Goal: Task Accomplishment & Management: Use online tool/utility

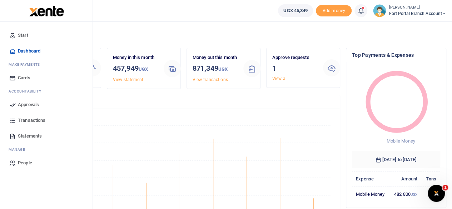
click at [24, 103] on span "Approvals" at bounding box center [28, 104] width 21 height 7
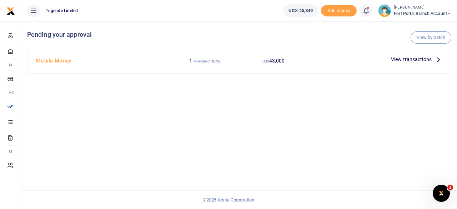
click at [410, 59] on span "View transactions" at bounding box center [411, 59] width 41 height 8
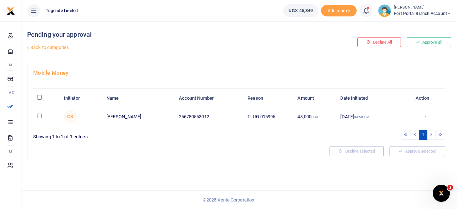
click at [424, 115] on icon at bounding box center [426, 116] width 5 height 5
click at [397, 126] on link "Approve" at bounding box center [400, 128] width 56 height 10
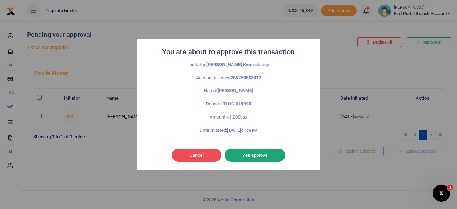
click at [255, 154] on button "Yes approve" at bounding box center [255, 156] width 61 height 14
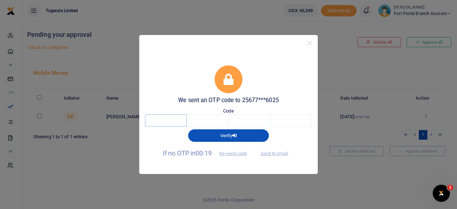
click at [166, 121] on input "text" at bounding box center [166, 120] width 42 height 12
type input "3"
type input "2"
type input "0"
type input "1"
